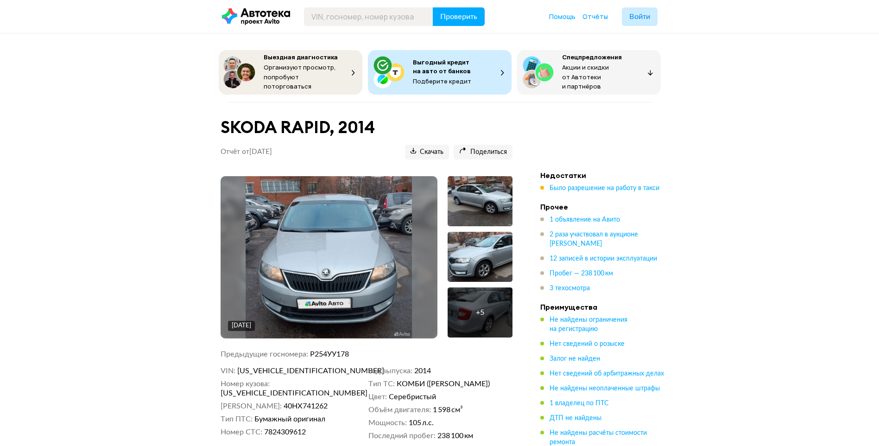
click at [374, 241] on img at bounding box center [328, 257] width 166 height 162
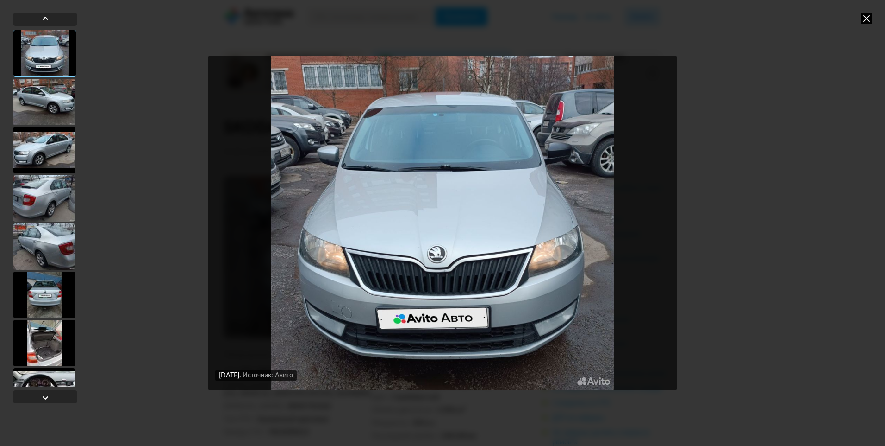
click at [63, 92] on div at bounding box center [44, 102] width 63 height 46
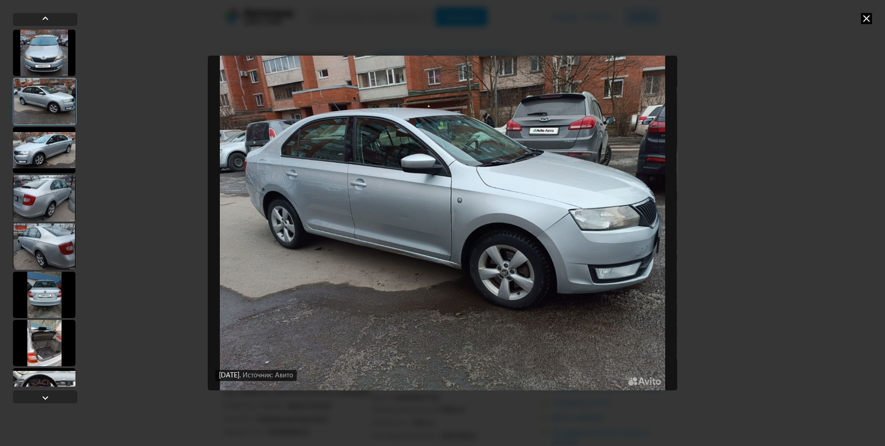
click at [58, 131] on div at bounding box center [44, 150] width 63 height 46
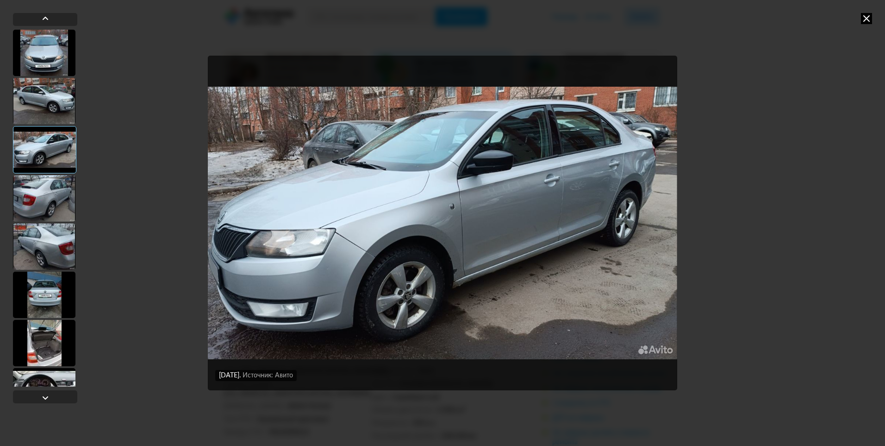
click at [58, 182] on div at bounding box center [44, 198] width 63 height 46
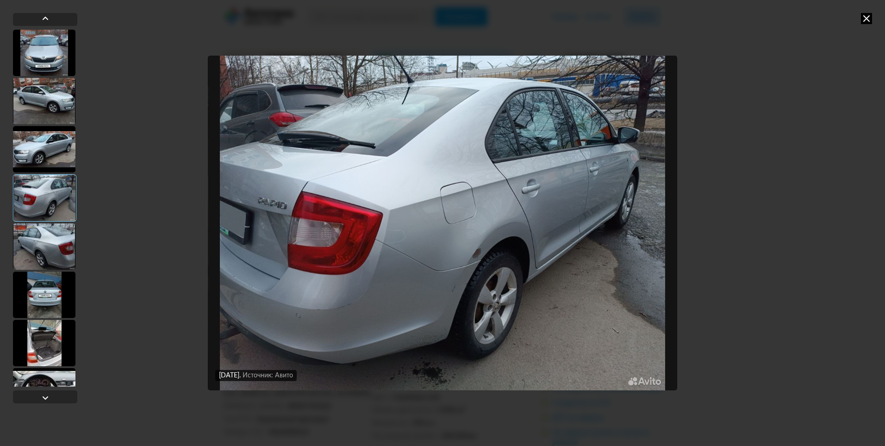
click at [63, 232] on div at bounding box center [44, 246] width 63 height 46
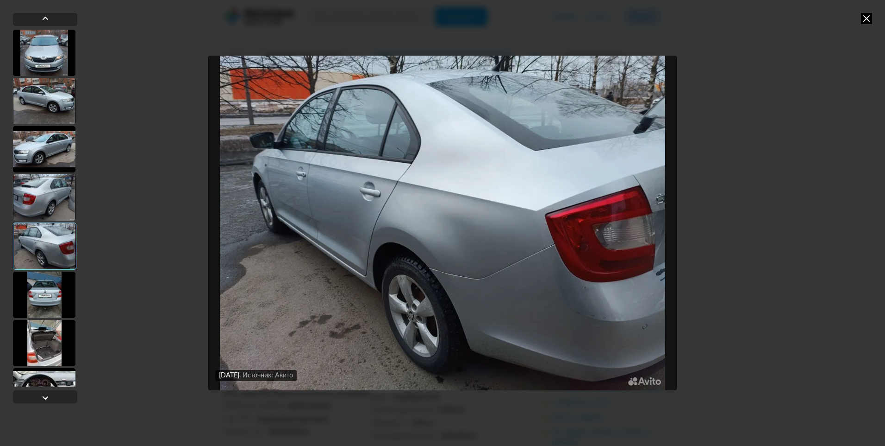
click at [61, 288] on div at bounding box center [44, 294] width 63 height 46
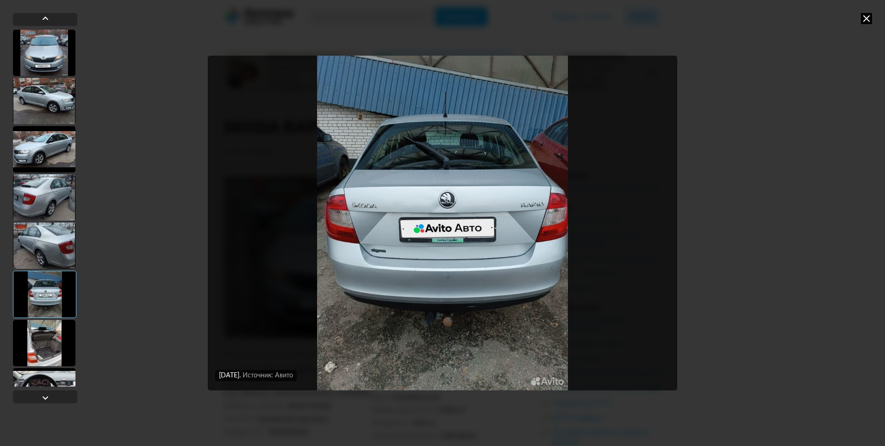
click at [49, 337] on div at bounding box center [44, 343] width 63 height 46
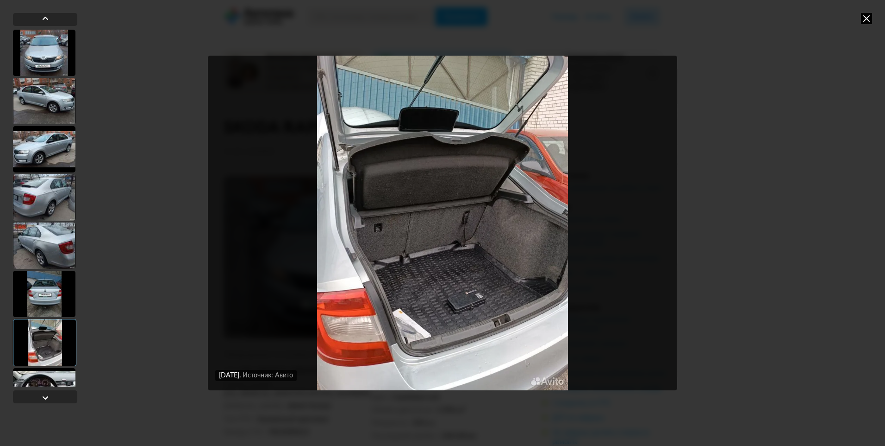
click at [42, 374] on div at bounding box center [44, 391] width 63 height 46
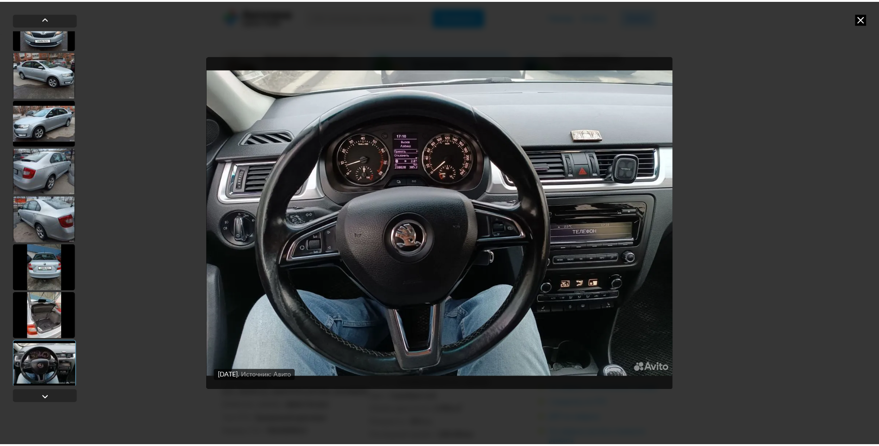
scroll to position [30, 0]
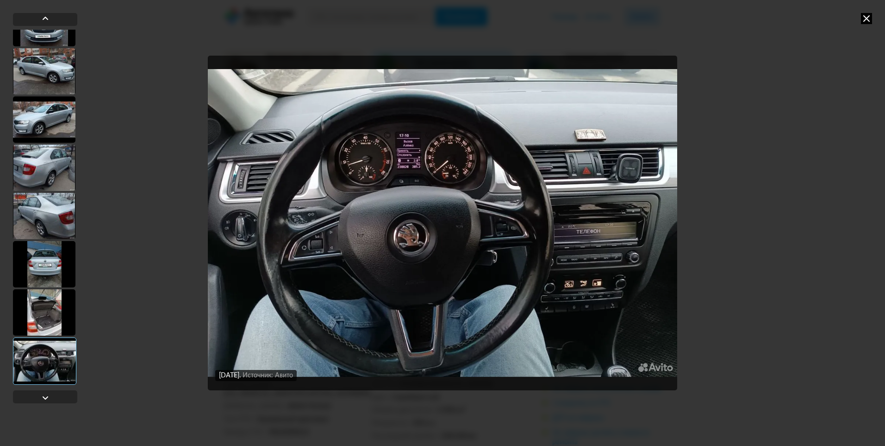
click at [870, 18] on icon at bounding box center [866, 18] width 11 height 11
